Goal: Information Seeking & Learning: Learn about a topic

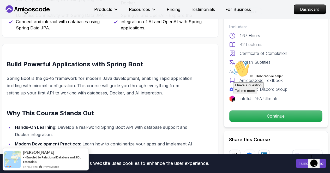
scroll to position [283, 0]
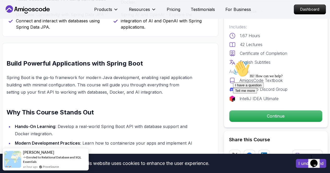
click at [233, 61] on icon "Chat attention grabber" at bounding box center [233, 61] width 0 height 0
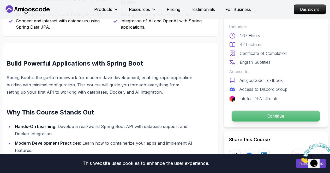
click at [296, 119] on p "Continue" at bounding box center [275, 116] width 88 height 11
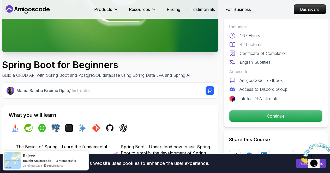
scroll to position [79, 0]
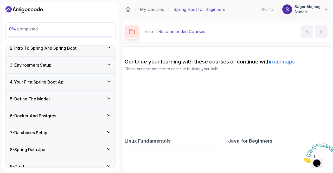
scroll to position [82, 0]
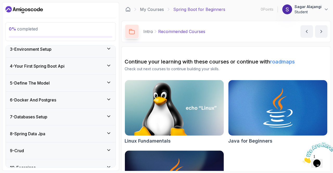
click at [69, 84] on div "5 - Define The Model" at bounding box center [61, 83] width 102 height 6
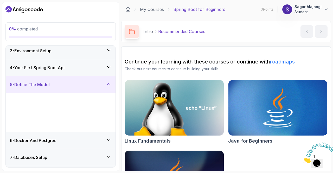
scroll to position [39, 0]
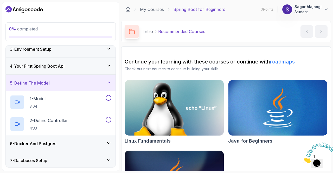
click at [84, 141] on div "6 - Docker And Postgres" at bounding box center [61, 144] width 102 height 6
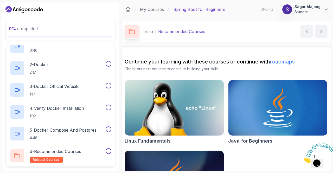
scroll to position [116, 0]
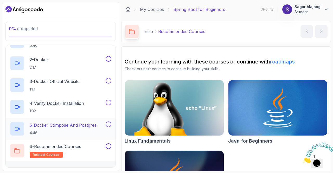
click at [80, 127] on p "5 - Docker Compose And Postgres" at bounding box center [63, 125] width 67 height 6
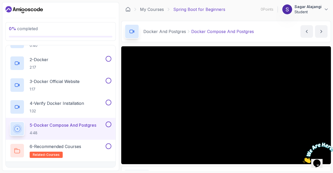
click at [76, 129] on h2 "5 - Docker Compose And Postgres 4:48" at bounding box center [63, 129] width 67 height 14
click at [77, 112] on p "1:32" at bounding box center [57, 111] width 54 height 5
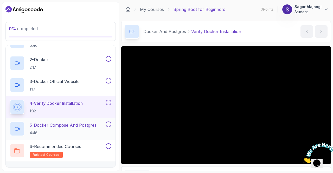
click at [78, 125] on p "5 - Docker Compose And Postgres" at bounding box center [63, 125] width 67 height 6
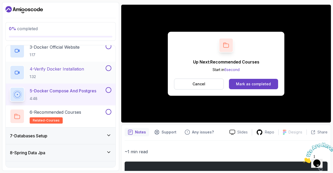
scroll to position [158, 0]
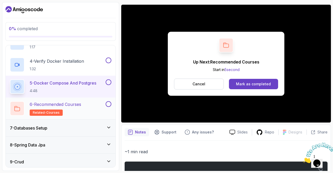
drag, startPoint x: 78, startPoint y: 100, endPoint x: 79, endPoint y: 104, distance: 5.1
click at [79, 104] on div "6 - Recommended Courses related-courses" at bounding box center [61, 109] width 110 height 22
click at [79, 104] on p "6 - Recommended Courses" at bounding box center [56, 104] width 52 height 6
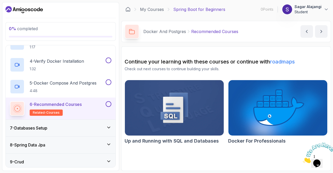
click at [75, 126] on div "7 - Databases Setup" at bounding box center [61, 128] width 102 height 6
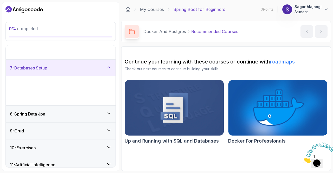
scroll to position [79, 0]
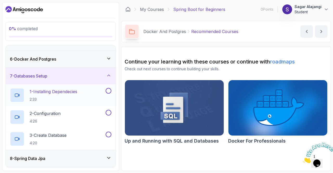
click at [75, 95] on h2 "1 - Installing Dependecies 2:33" at bounding box center [54, 96] width 48 height 14
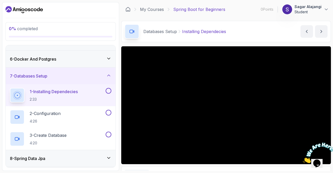
scroll to position [43, 0]
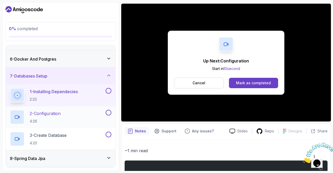
click at [69, 121] on div "2 - Configuration 4:26" at bounding box center [57, 117] width 95 height 15
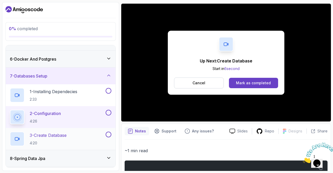
click at [67, 139] on h2 "3 - Create Database 4:20" at bounding box center [48, 139] width 37 height 14
